Goal: Information Seeking & Learning: Learn about a topic

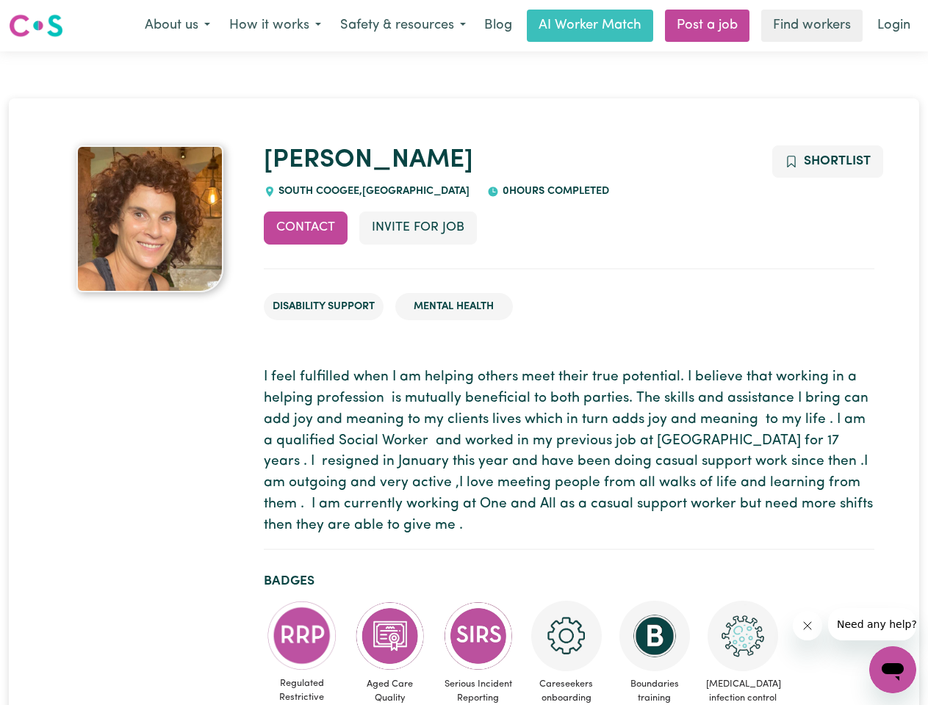
click at [177, 26] on button "About us" at bounding box center [177, 25] width 85 height 31
click at [274, 26] on button "How it works" at bounding box center [275, 25] width 111 height 31
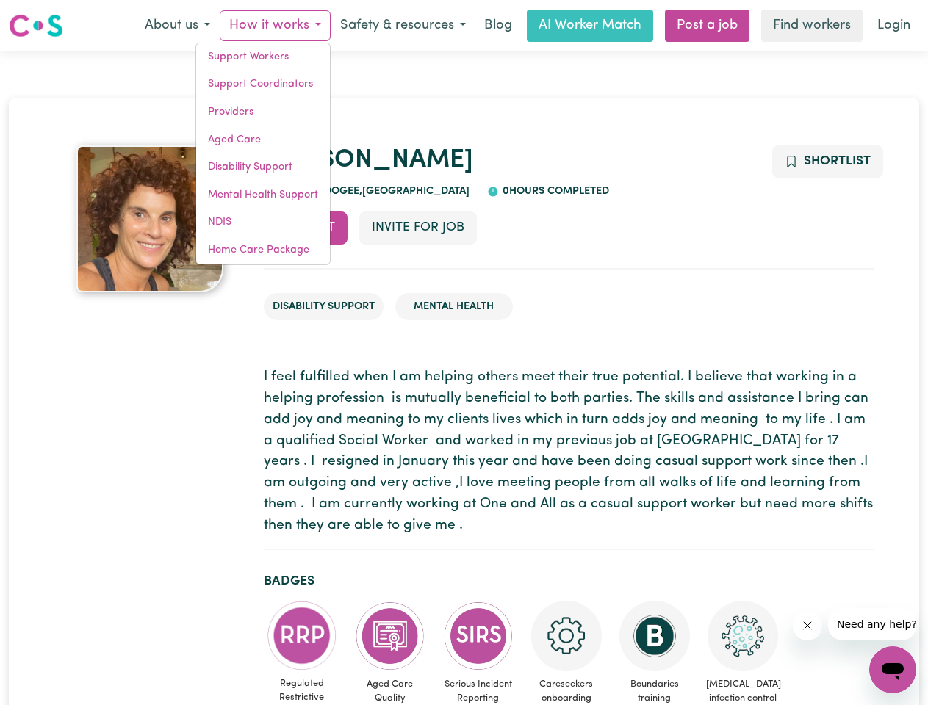
click at [402, 26] on button "Safety & resources" at bounding box center [403, 25] width 145 height 31
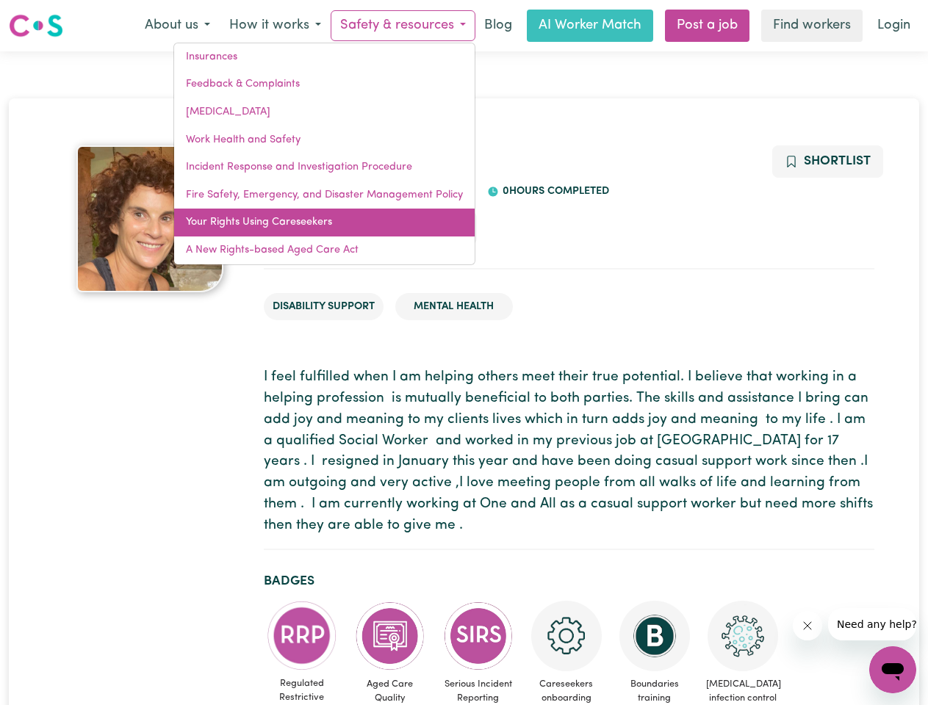
click at [306, 228] on link "Your Rights Using Careseekers" at bounding box center [324, 223] width 301 height 28
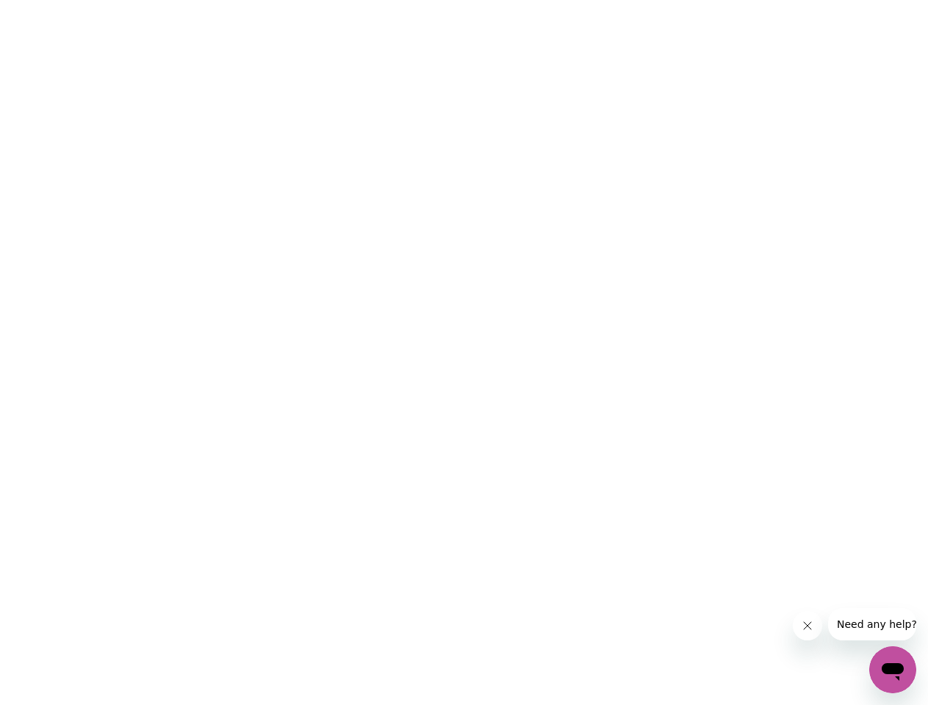
click at [417, 0] on html at bounding box center [464, 0] width 928 height 0
click at [827, 0] on html at bounding box center [464, 0] width 928 height 0
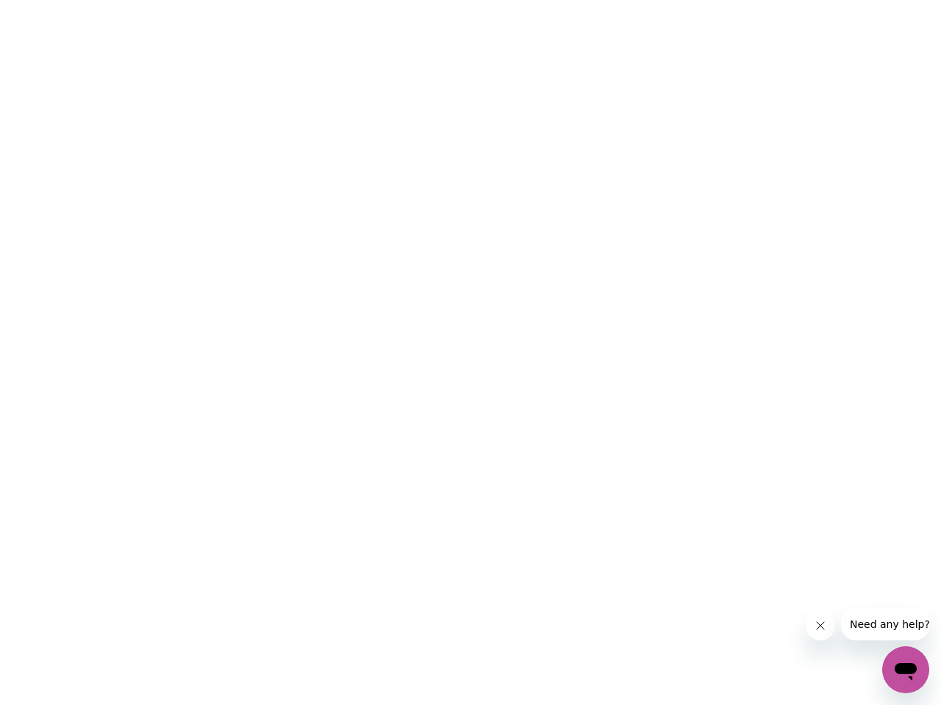
click at [302, 0] on html at bounding box center [470, 0] width 941 height 0
click at [390, 0] on html at bounding box center [470, 0] width 941 height 0
